Goal: Check status: Check status

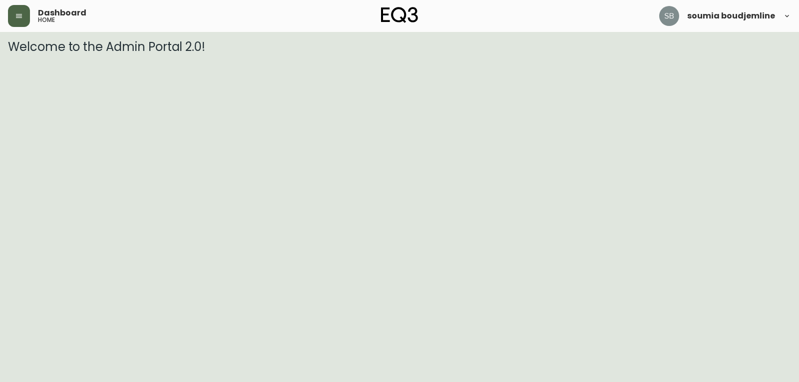
click at [15, 13] on icon "button" at bounding box center [19, 16] width 8 height 8
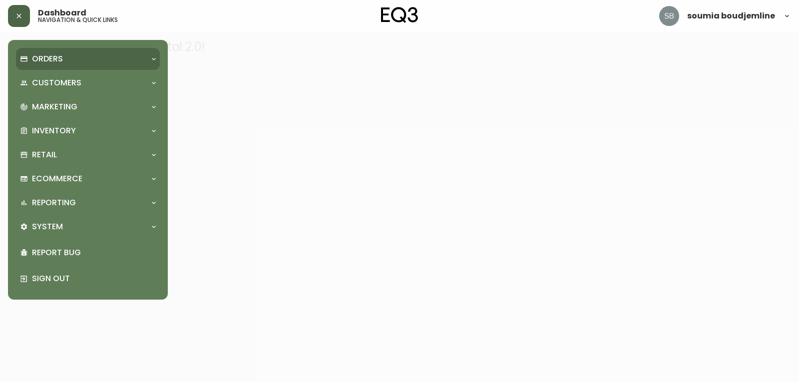
click at [49, 56] on p "Orders" at bounding box center [47, 58] width 31 height 11
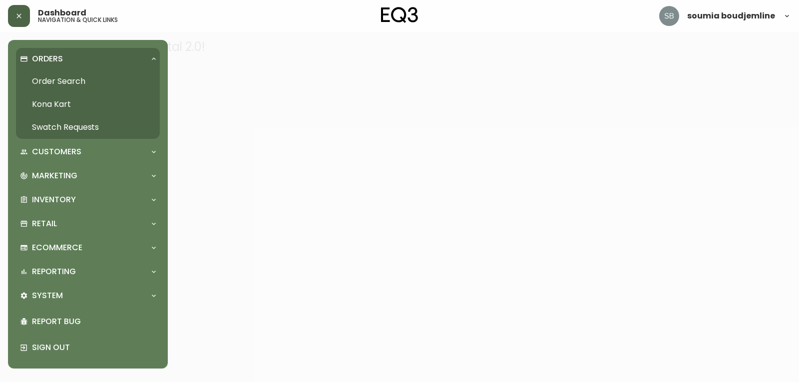
click at [83, 81] on link "Order Search" at bounding box center [88, 81] width 144 height 23
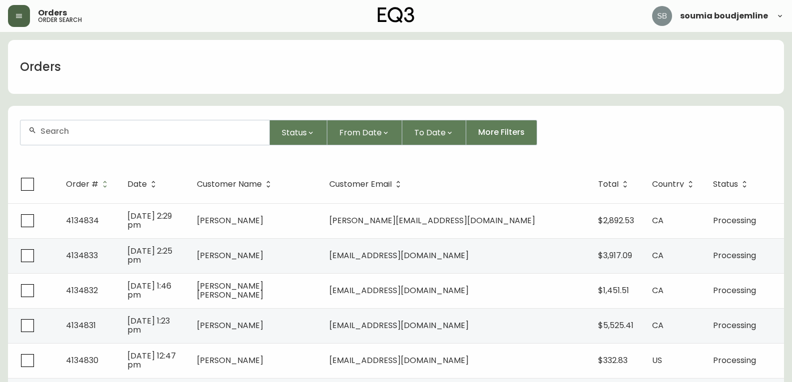
click at [76, 135] on input "text" at bounding box center [150, 130] width 221 height 9
click at [98, 137] on div at bounding box center [144, 132] width 249 height 24
click at [64, 134] on input "text" at bounding box center [150, 130] width 221 height 9
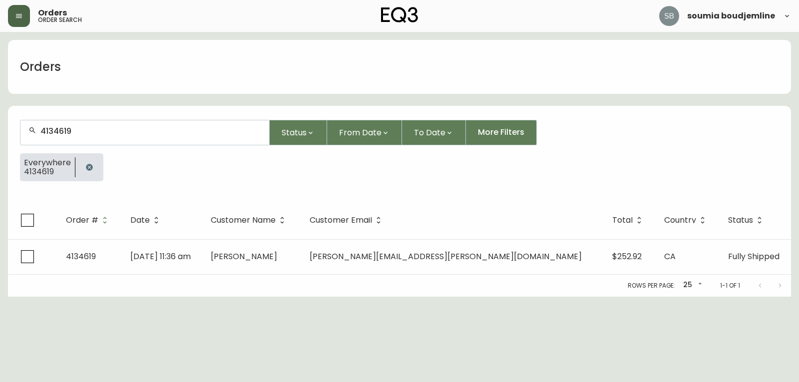
type input "4134619"
click at [277, 255] on span "[PERSON_NAME]" at bounding box center [244, 256] width 66 height 11
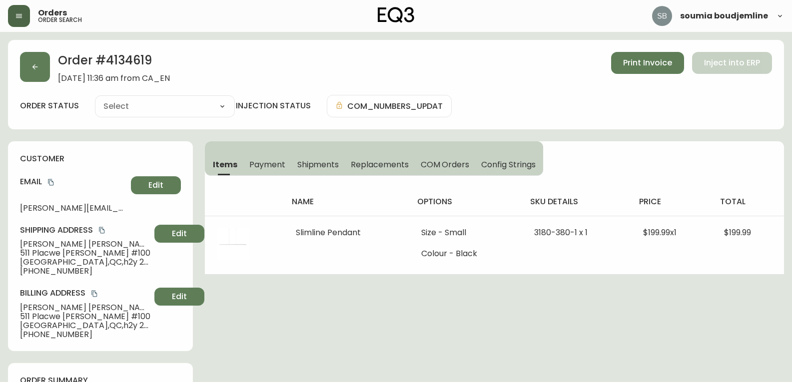
type input "Fully Shipped"
select select "FULLY_SHIPPED"
